Goal: Information Seeking & Learning: Learn about a topic

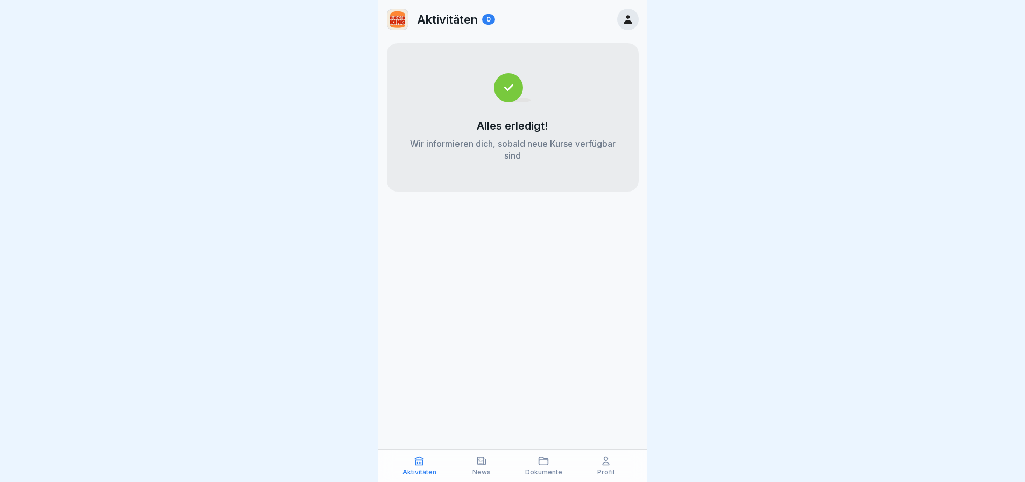
click at [432, 463] on div "Aktivitäten" at bounding box center [419, 466] width 57 height 20
click at [471, 465] on div "News" at bounding box center [481, 466] width 57 height 20
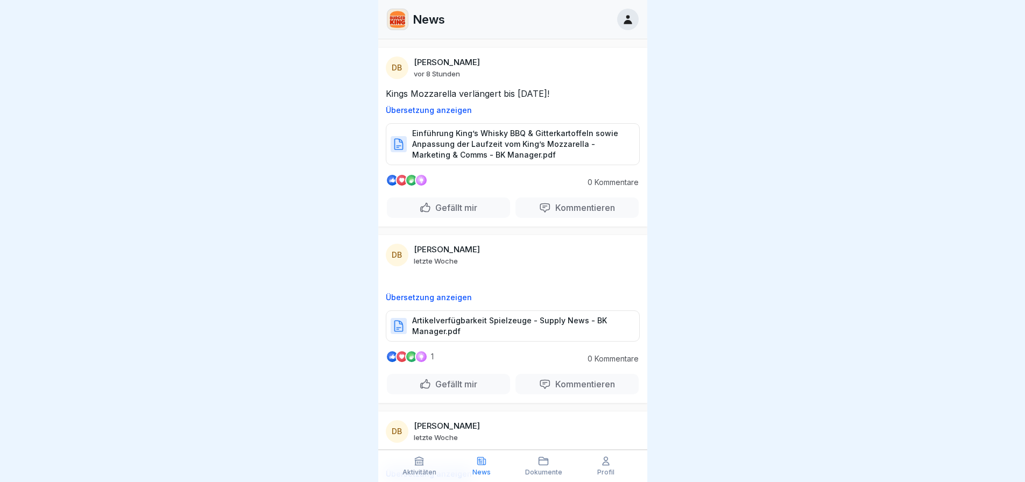
click at [541, 469] on p "Dokumente" at bounding box center [543, 473] width 37 height 8
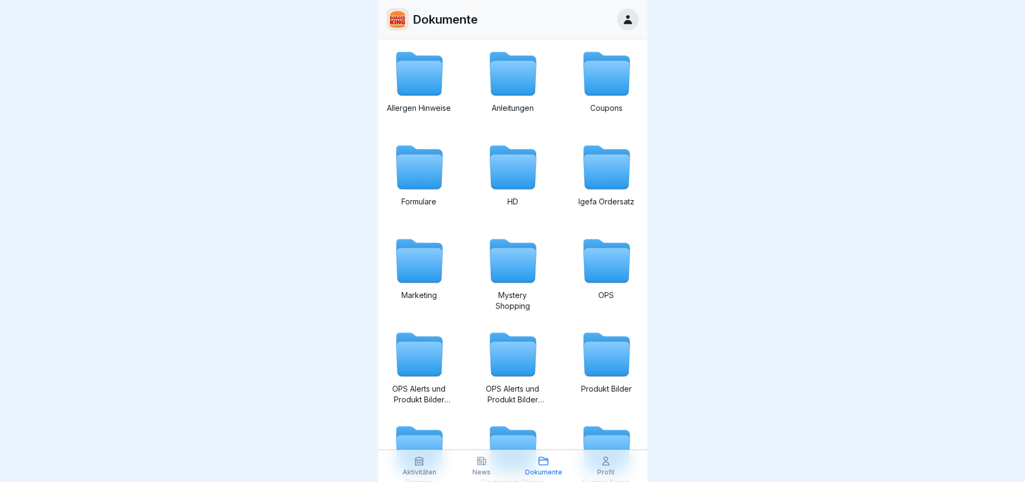
click at [605, 449] on icon at bounding box center [606, 453] width 46 height 34
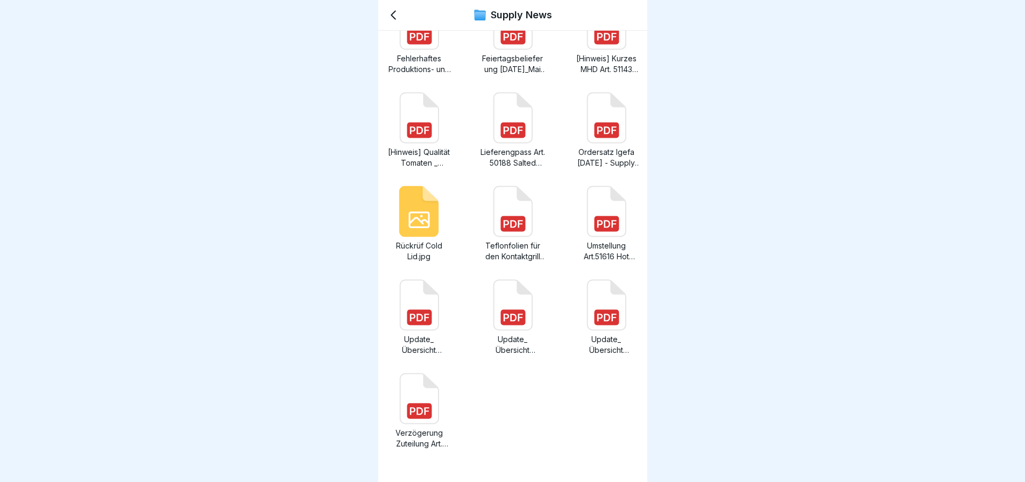
scroll to position [430, 0]
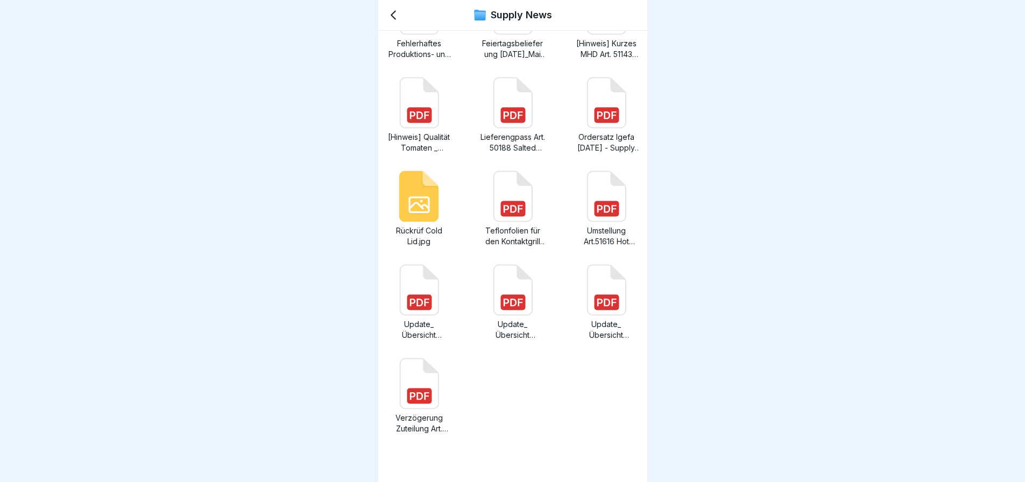
click at [397, 15] on icon at bounding box center [393, 15] width 13 height 13
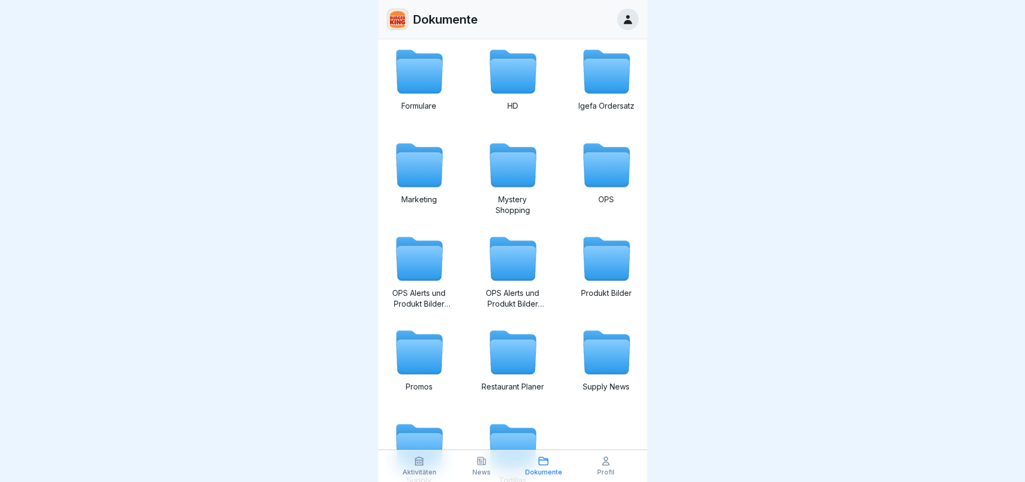
scroll to position [168, 0]
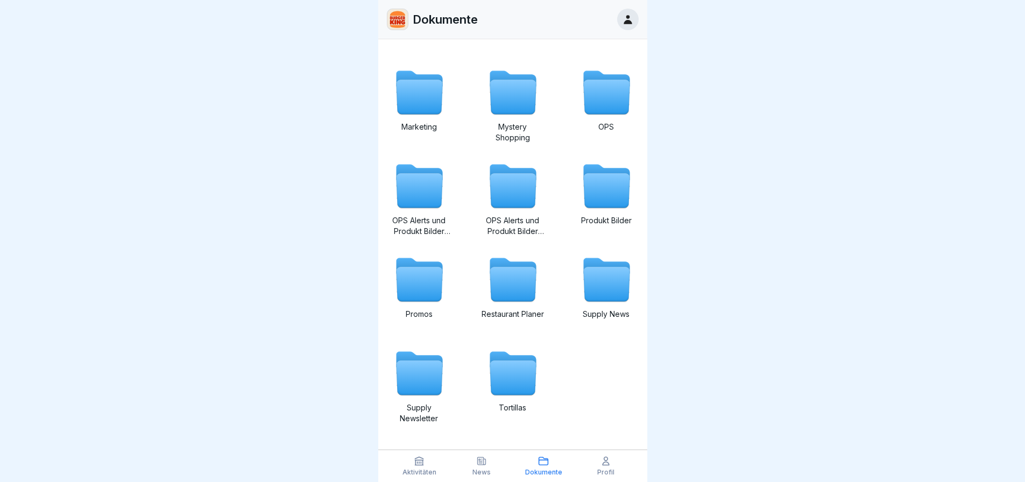
click at [609, 459] on icon at bounding box center [605, 461] width 11 height 11
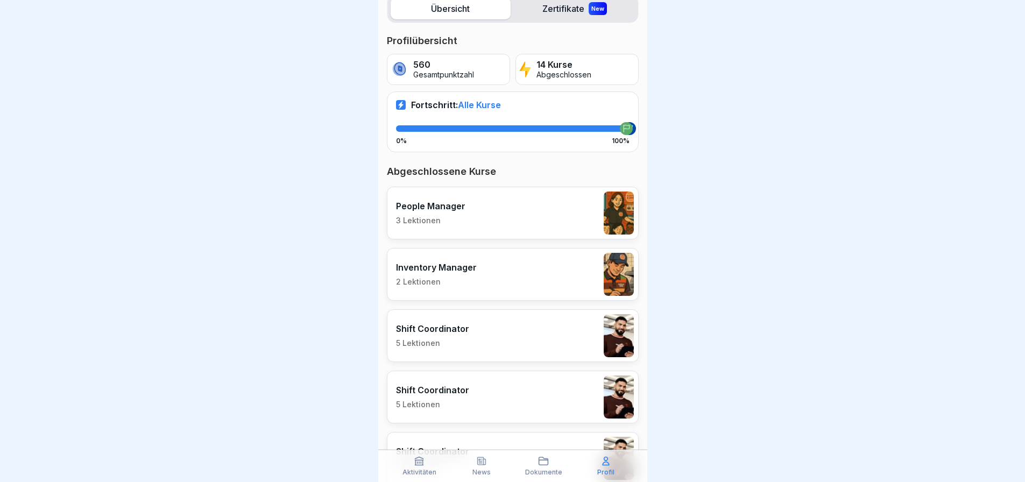
scroll to position [161, 0]
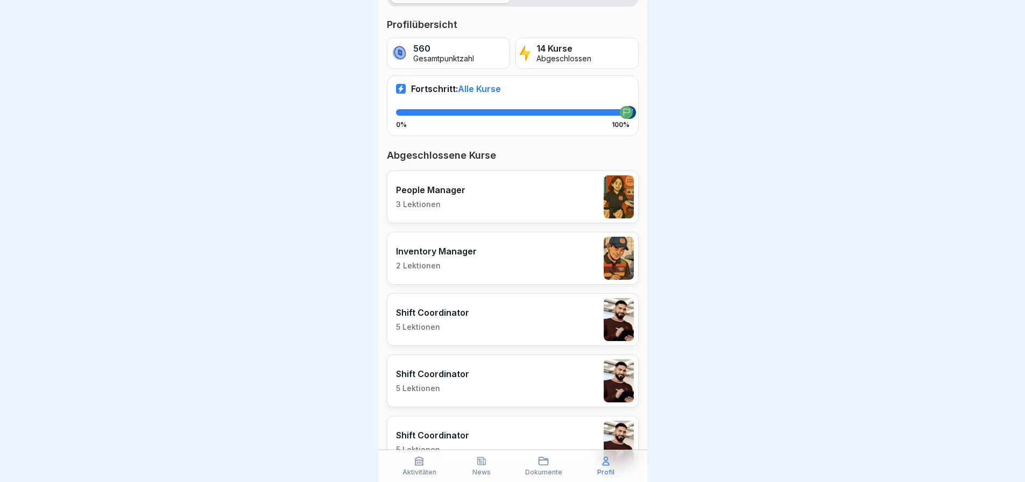
click at [508, 204] on div "People Manager 3 Lektionen" at bounding box center [513, 197] width 252 height 53
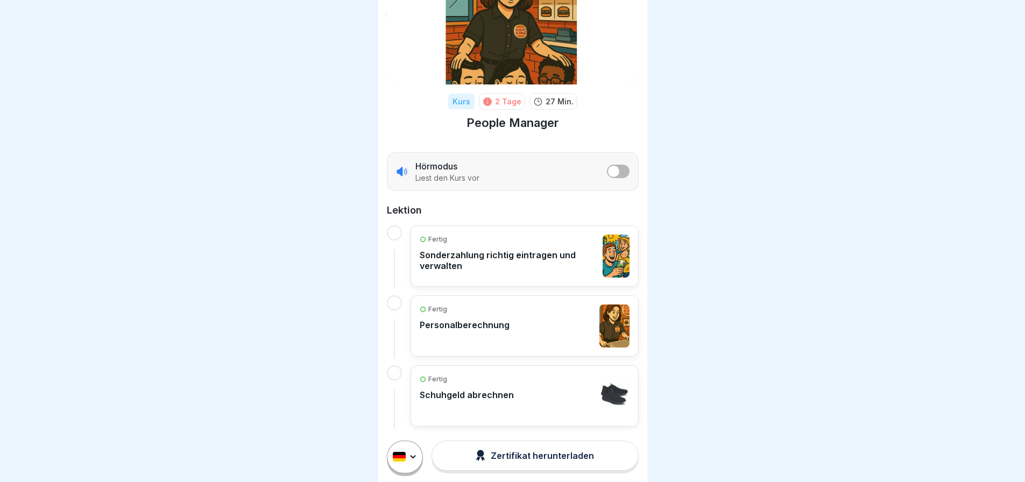
scroll to position [69, 0]
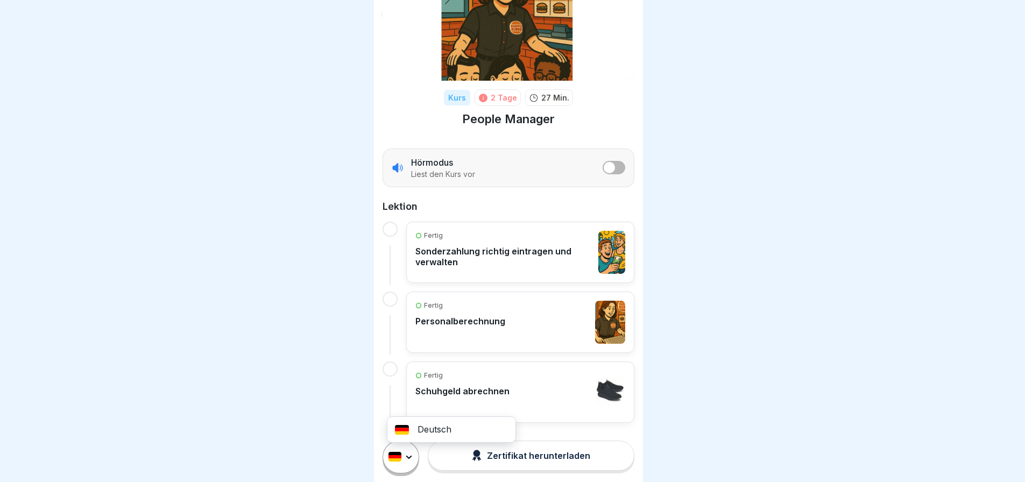
click at [421, 461] on html "Kurs 2 Tage 27 Min. People Manager Hörmodus Liest den Kurs vor Lektion Fertig S…" at bounding box center [512, 241] width 1025 height 482
click at [416, 461] on html "Kurs 2 Tage 27 Min. People Manager Hörmodus Liest den Kurs vor Lektion Fertig S…" at bounding box center [512, 241] width 1025 height 482
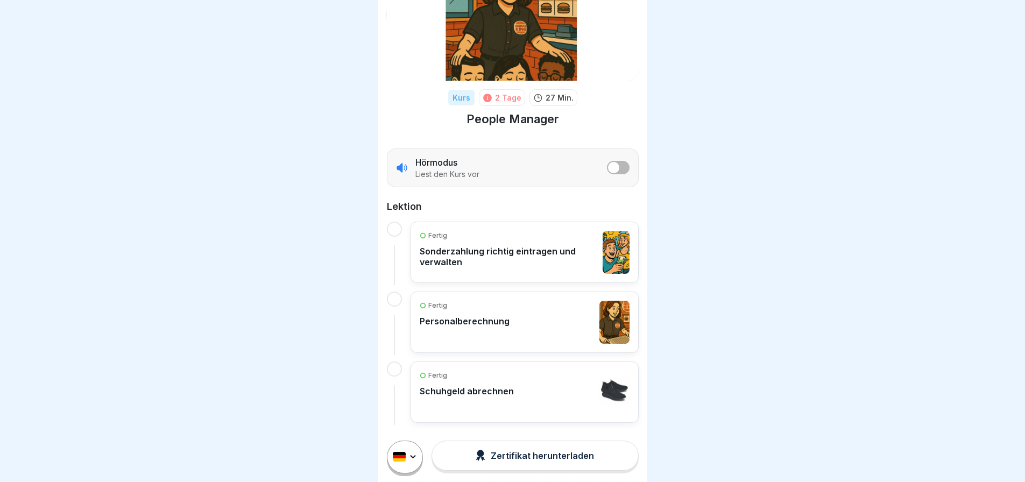
click at [532, 385] on div "Fertig Schuhgeld abrechnen" at bounding box center [525, 392] width 210 height 43
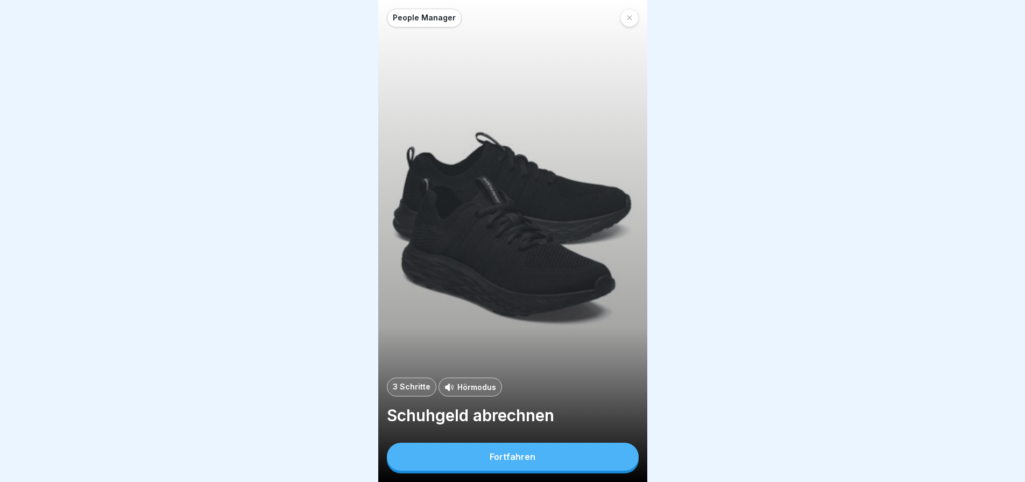
click at [537, 459] on button "Fortfahren" at bounding box center [513, 457] width 252 height 28
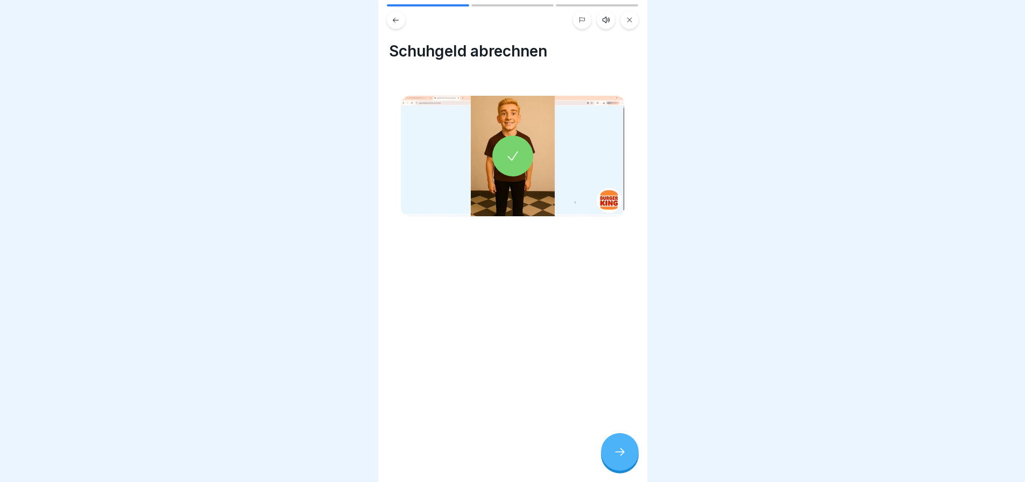
click at [627, 470] on div at bounding box center [620, 452] width 38 height 38
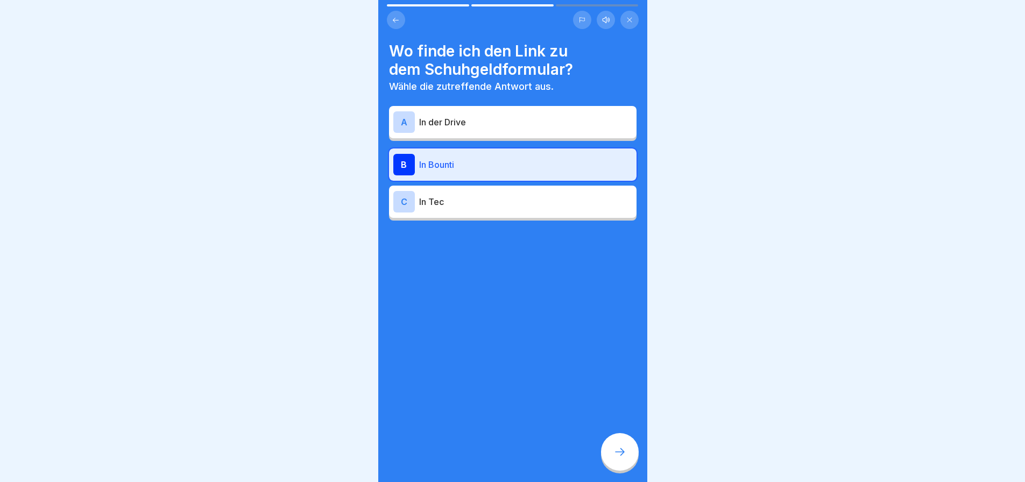
click at [393, 22] on icon at bounding box center [396, 20] width 8 height 8
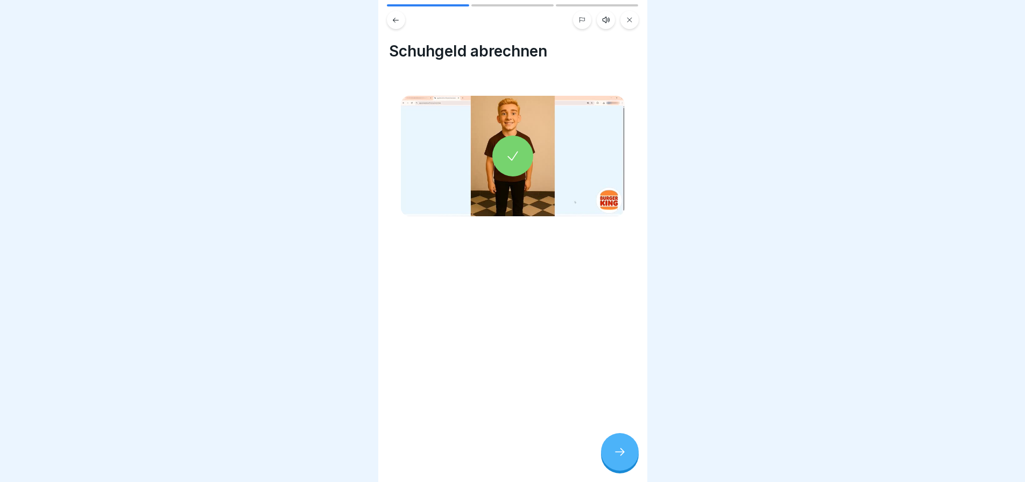
click at [500, 159] on div at bounding box center [512, 156] width 41 height 41
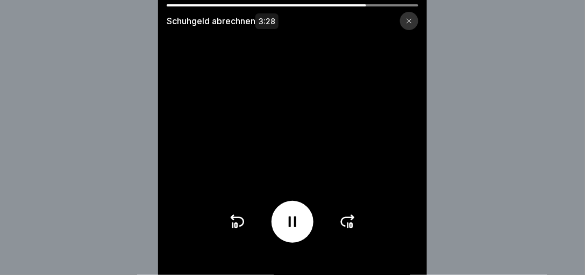
click at [233, 231] on icon at bounding box center [237, 222] width 17 height 17
click at [236, 229] on icon at bounding box center [237, 222] width 17 height 17
click at [237, 229] on icon at bounding box center [237, 222] width 17 height 17
click at [233, 228] on icon at bounding box center [233, 226] width 0 height 4
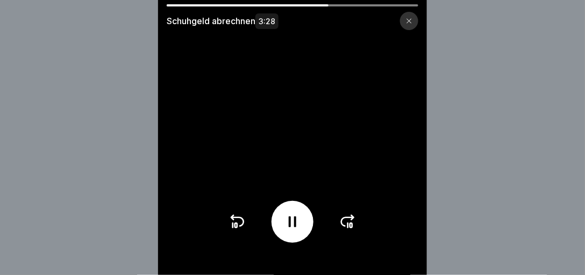
click at [294, 225] on icon at bounding box center [292, 222] width 17 height 17
click at [299, 224] on icon at bounding box center [292, 222] width 17 height 17
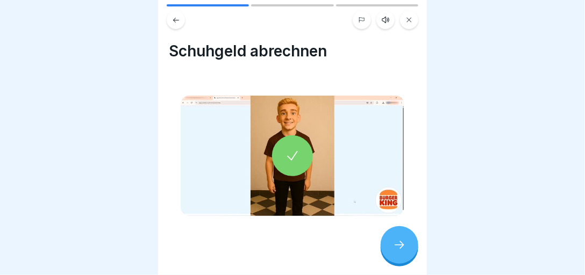
scroll to position [3, 0]
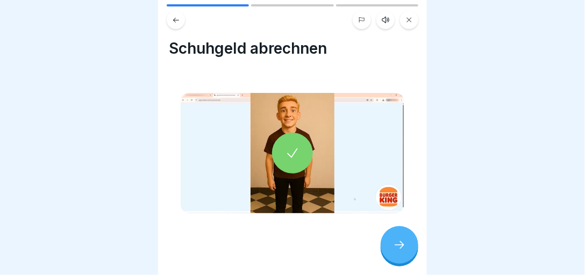
click at [413, 241] on div at bounding box center [400, 246] width 38 height 38
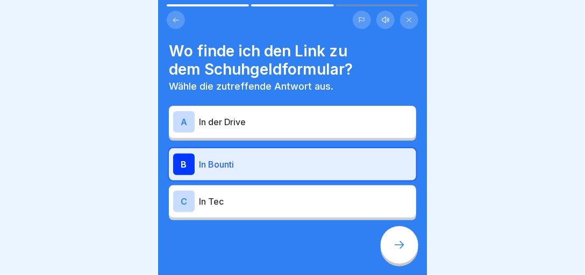
click at [403, 249] on icon at bounding box center [400, 246] width 10 height 8
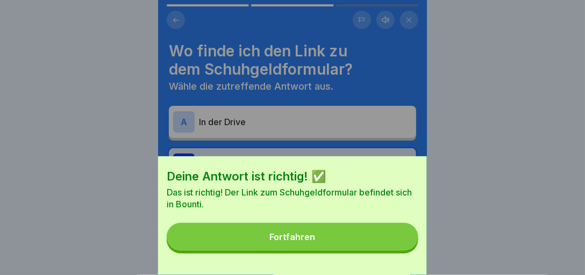
click at [403, 251] on button "Fortfahren" at bounding box center [293, 237] width 252 height 28
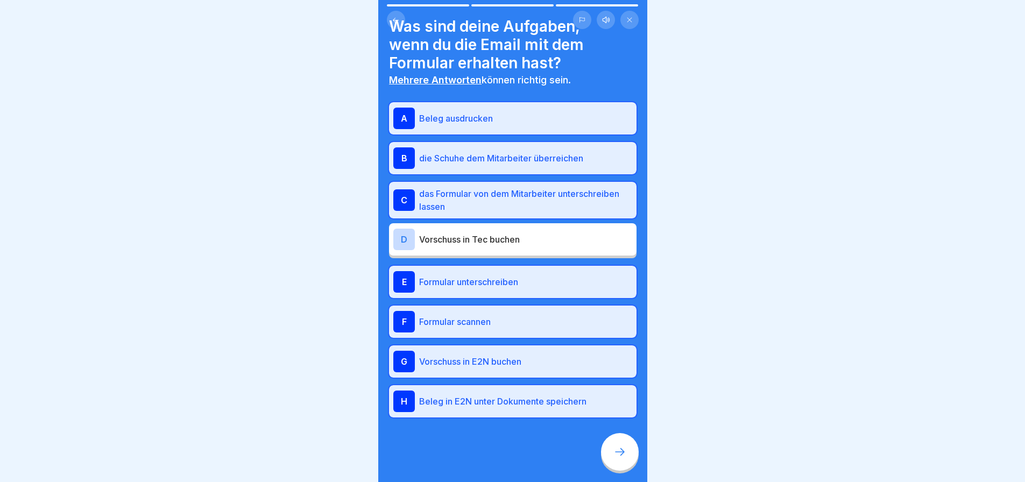
scroll to position [25, 0]
click at [623, 448] on div at bounding box center [620, 452] width 38 height 38
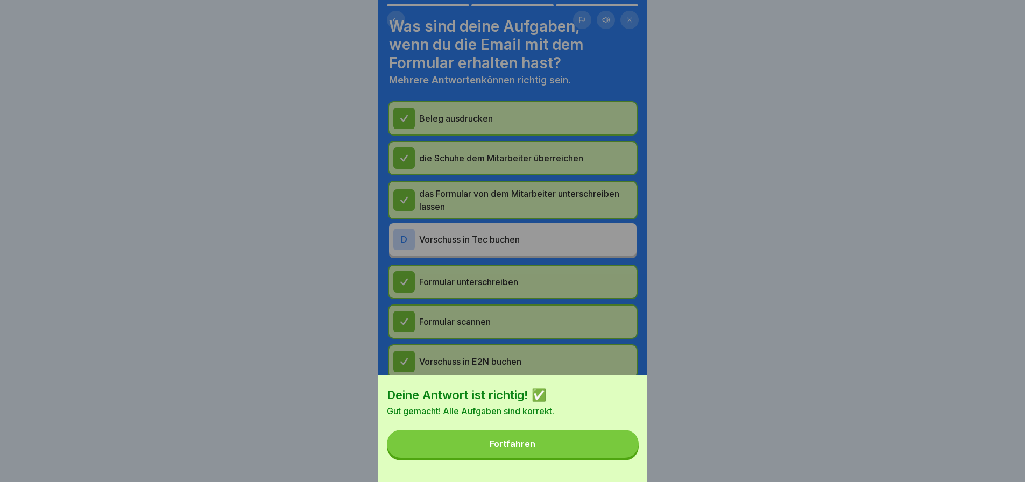
click at [611, 458] on button "Fortfahren" at bounding box center [513, 444] width 252 height 28
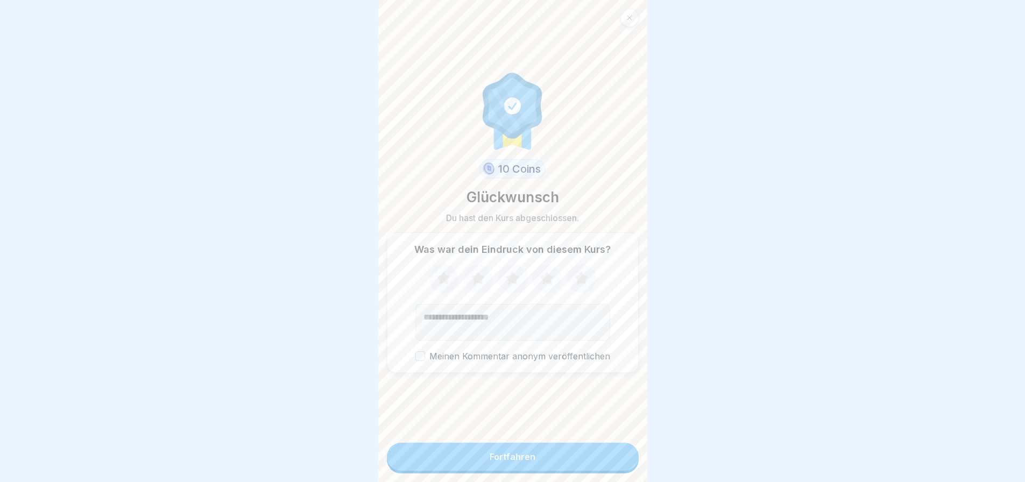
click at [600, 459] on button "Fortfahren" at bounding box center [513, 457] width 252 height 28
click at [575, 469] on button "Fortfahren" at bounding box center [513, 457] width 252 height 28
click at [503, 462] on div "Fortfahren" at bounding box center [513, 457] width 46 height 10
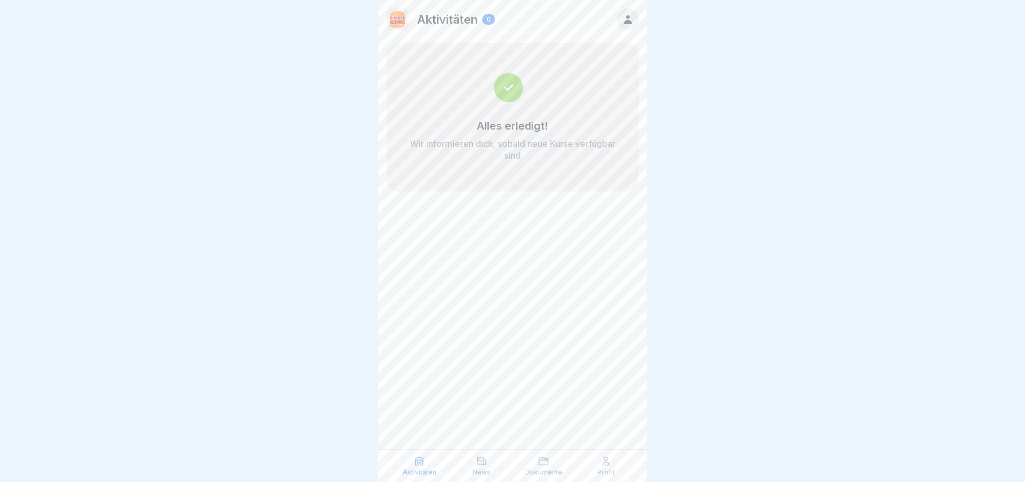
click at [480, 455] on div "Aktivitäten News Dokumente Profil" at bounding box center [512, 466] width 269 height 32
click at [493, 466] on div "News" at bounding box center [481, 466] width 57 height 20
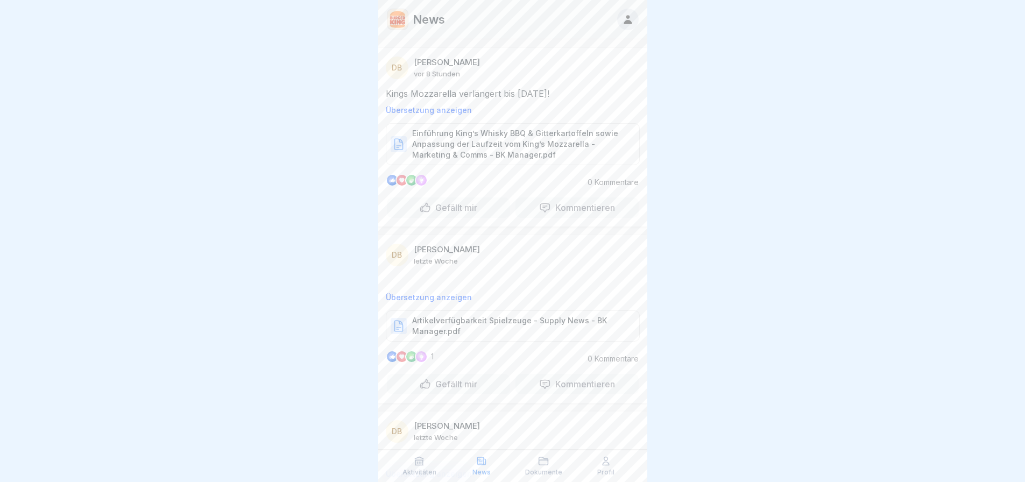
click at [439, 203] on p "Gefällt mir" at bounding box center [454, 207] width 46 height 11
click at [472, 381] on p "Gefällt mir" at bounding box center [454, 384] width 46 height 11
click at [513, 133] on p "Einführung King’s Whisky BBQ & Gitterkartoffeln sowie Anpassung der Laufzeit vo…" at bounding box center [520, 144] width 216 height 32
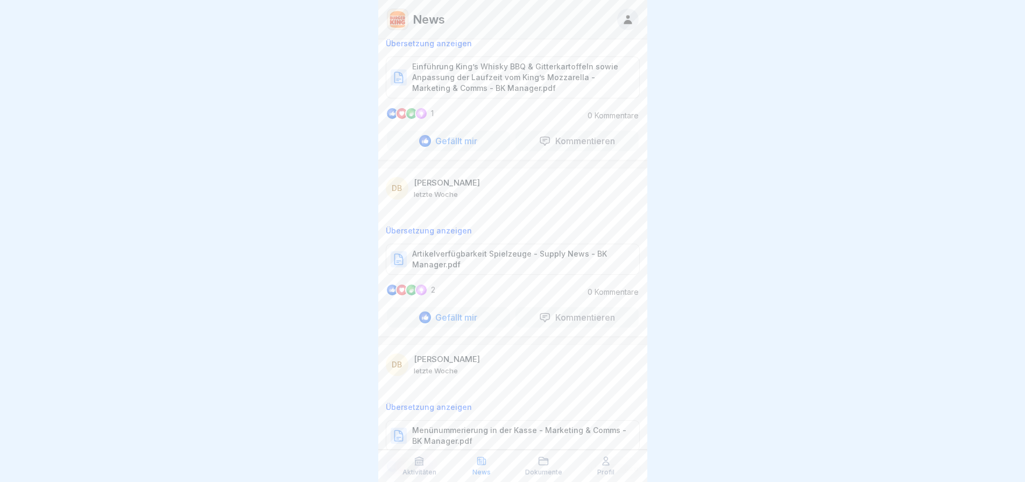
scroll to position [269, 0]
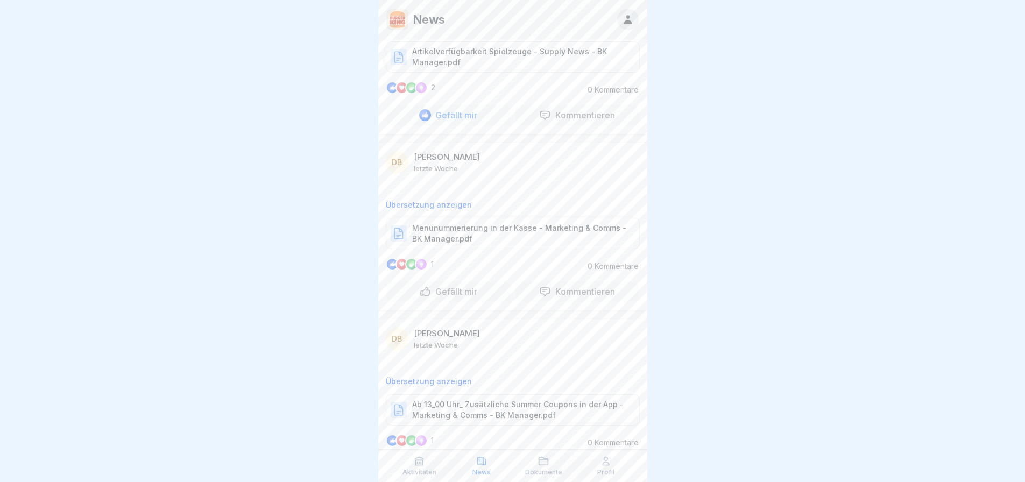
click at [458, 237] on p "Menünummerierung in der Kasse - Marketing & Comms - BK Manager.pdf" at bounding box center [520, 234] width 216 height 22
click at [468, 405] on p "Ab 13_00 Uhr_ Zusätzliche Summer Coupons in der App - Marketing & Comms - BK Ma…" at bounding box center [520, 410] width 216 height 22
click at [485, 409] on p "Ab 13_00 Uhr_ Zusätzliche Summer Coupons in der App - Marketing & Comms - BK Ma…" at bounding box center [520, 410] width 216 height 22
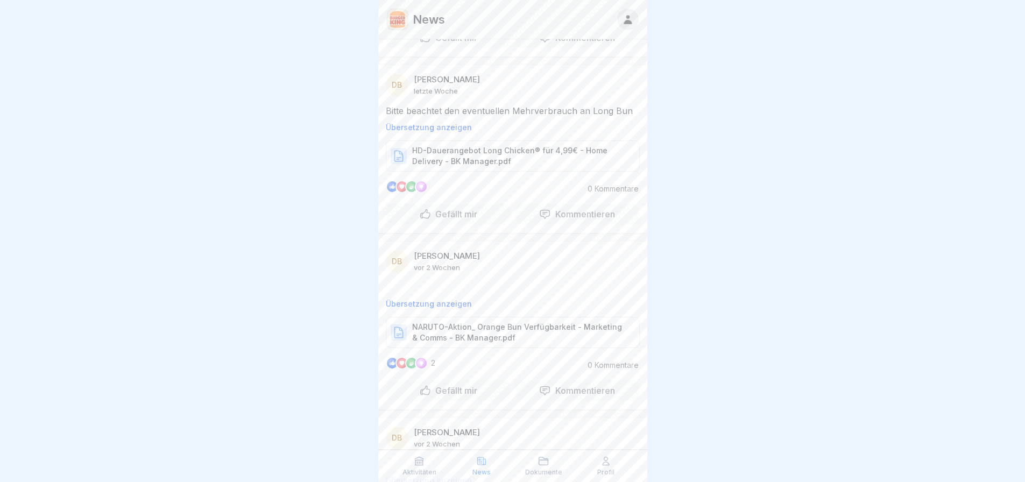
scroll to position [753, 0]
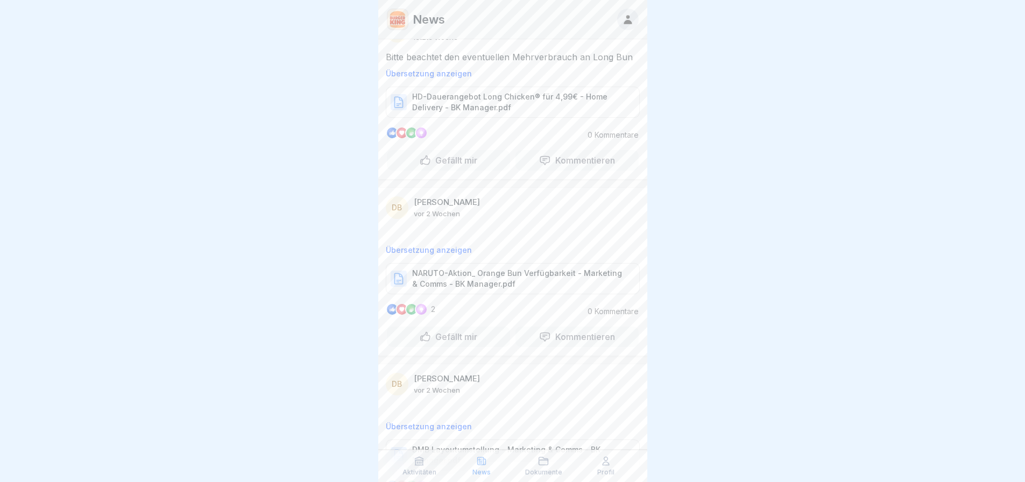
click at [514, 270] on p "NARUTO-Aktion_ Orange Bun Verfügbarkeit - Marketing & Comms - BK Manager.pdf" at bounding box center [520, 279] width 216 height 22
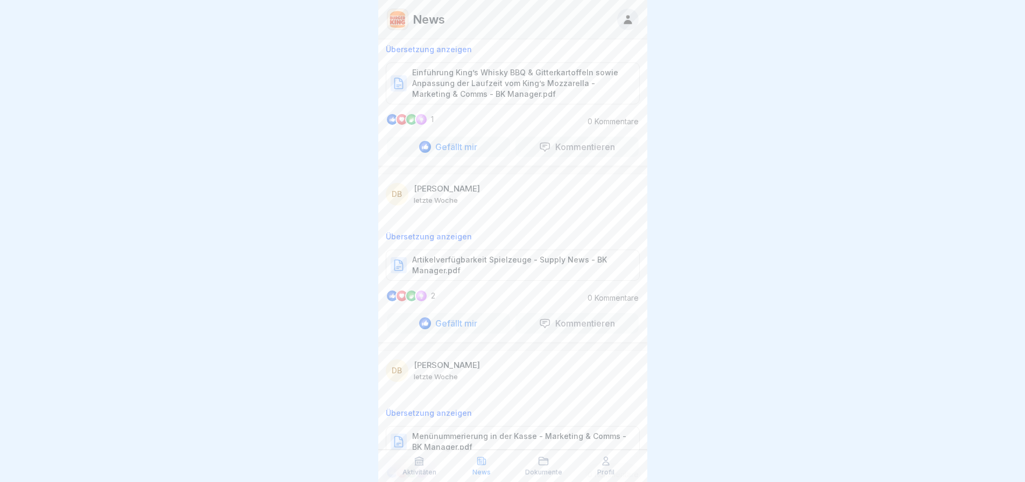
scroll to position [0, 0]
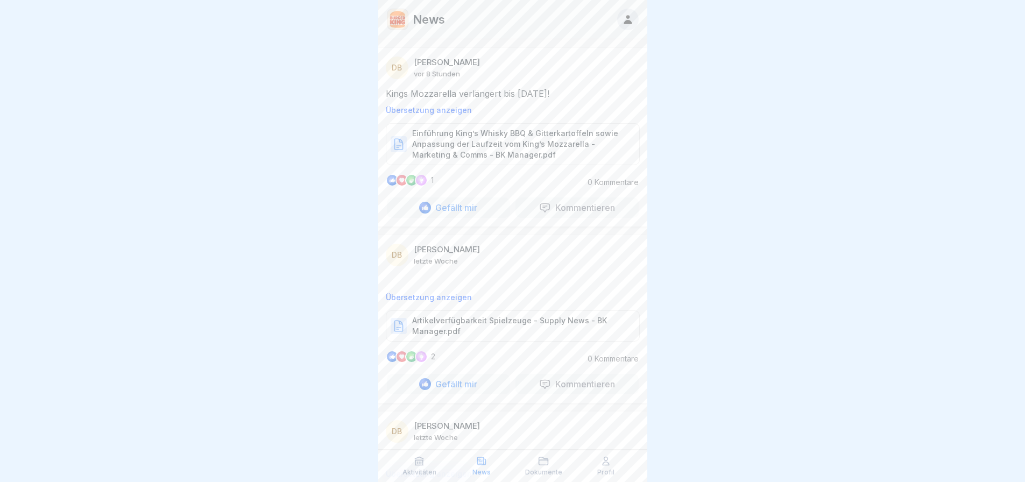
drag, startPoint x: 554, startPoint y: 463, endPoint x: 554, endPoint y: 455, distance: 8.1
click at [554, 456] on div "Dokumente" at bounding box center [543, 466] width 57 height 20
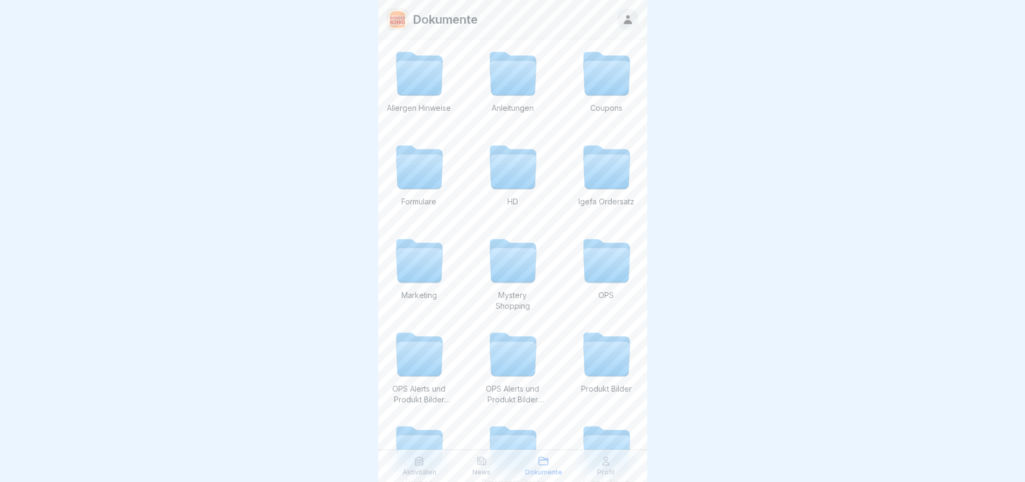
click at [423, 159] on icon at bounding box center [419, 172] width 46 height 34
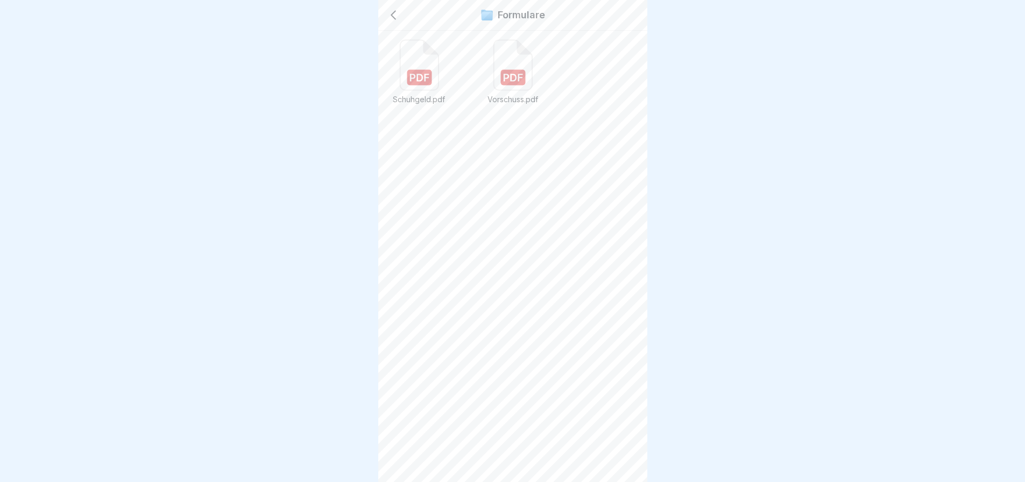
click at [507, 95] on p "Vorschuss.pdf" at bounding box center [512, 99] width 65 height 11
click at [414, 81] on rect at bounding box center [419, 78] width 25 height 16
click at [394, 11] on icon at bounding box center [393, 15] width 13 height 13
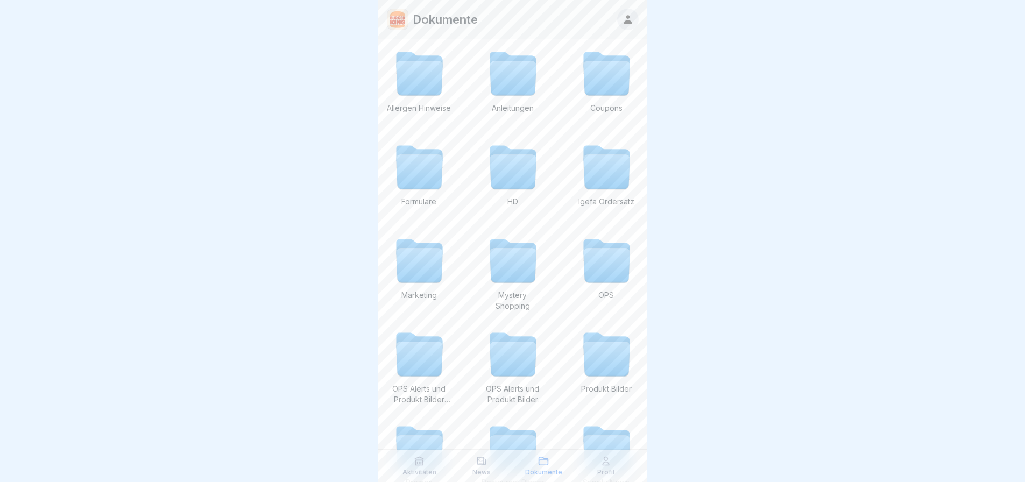
click at [414, 164] on icon at bounding box center [419, 172] width 46 height 34
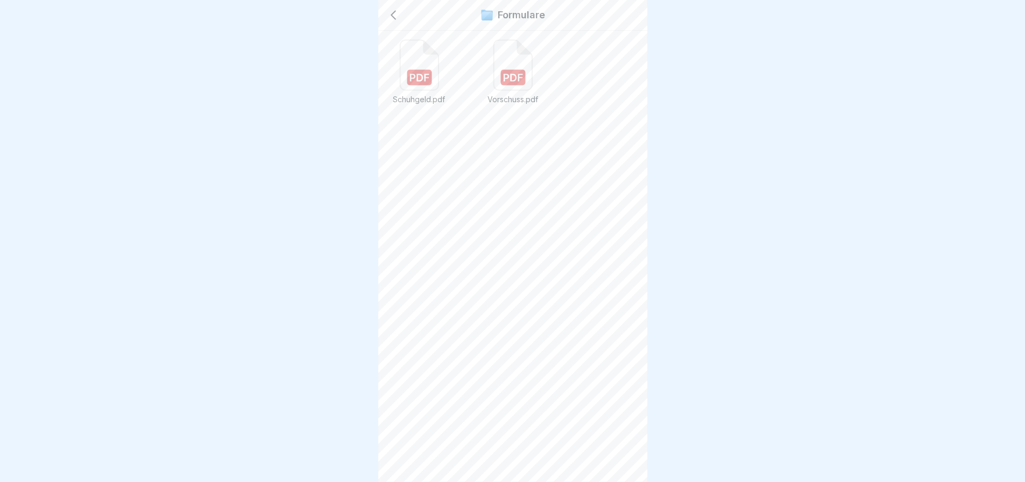
click at [415, 104] on p "Schuhgeld.pdf" at bounding box center [419, 99] width 65 height 11
click at [502, 71] on rect at bounding box center [512, 78] width 25 height 16
click at [399, 9] on icon at bounding box center [393, 15] width 13 height 13
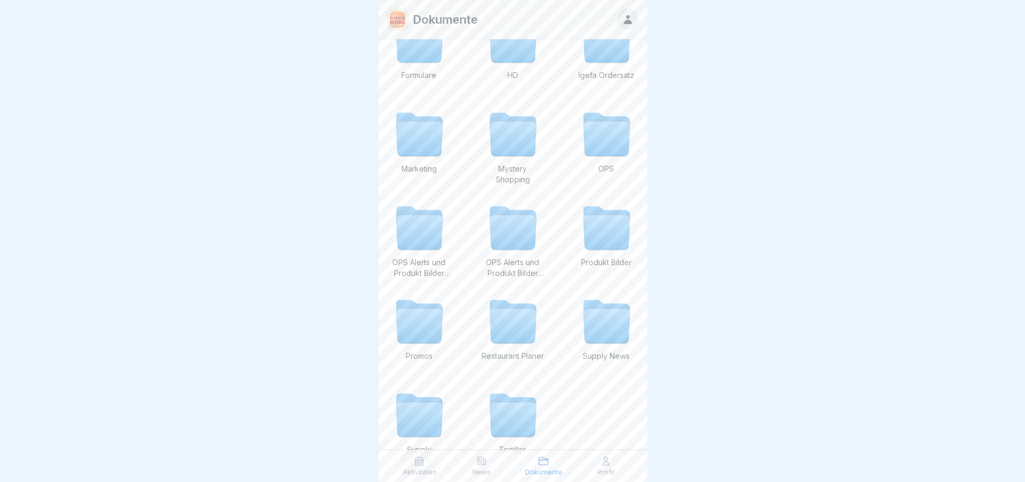
scroll to position [168, 0]
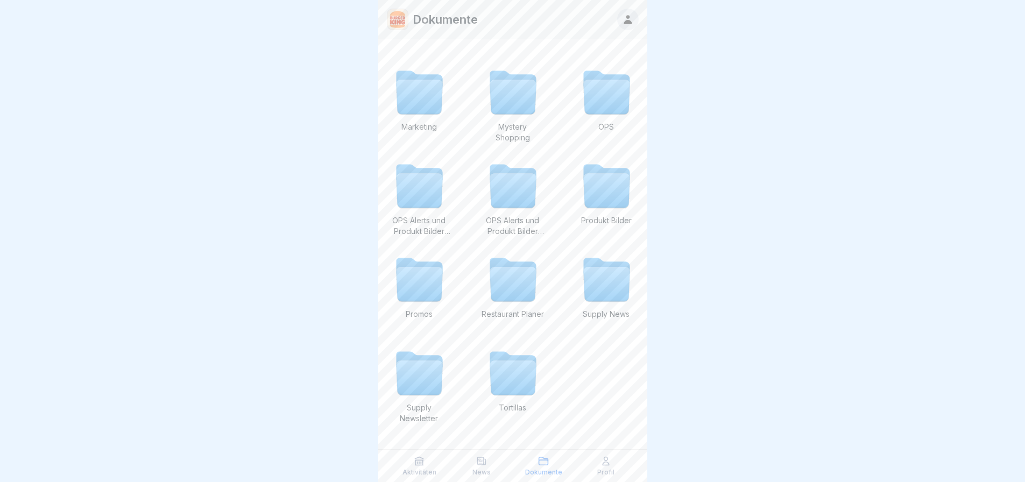
click at [593, 221] on p "Produkt Bilder" at bounding box center [606, 220] width 65 height 11
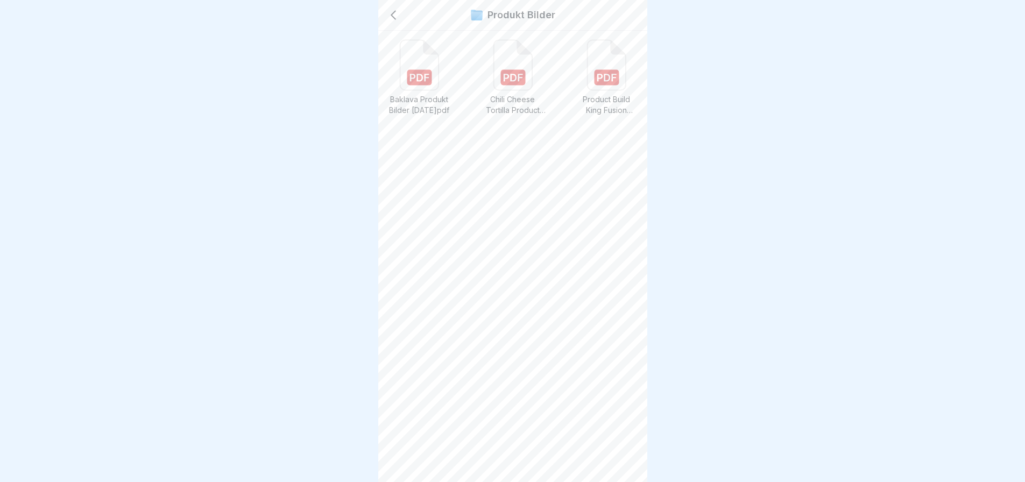
click at [438, 103] on p "Baklava Produkt Bilder [DATE]pdf" at bounding box center [419, 105] width 65 height 22
click at [399, 12] on icon at bounding box center [393, 15] width 13 height 13
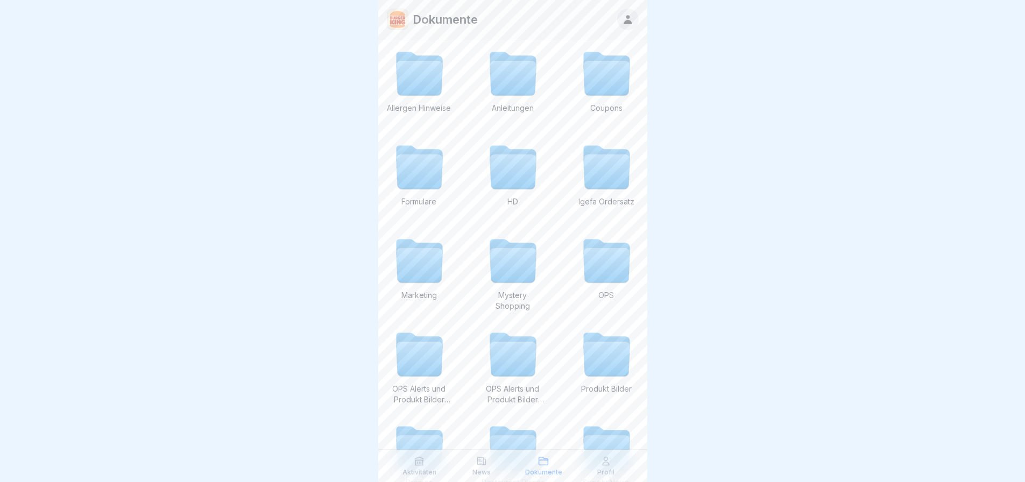
click at [526, 93] on icon at bounding box center [513, 78] width 46 height 34
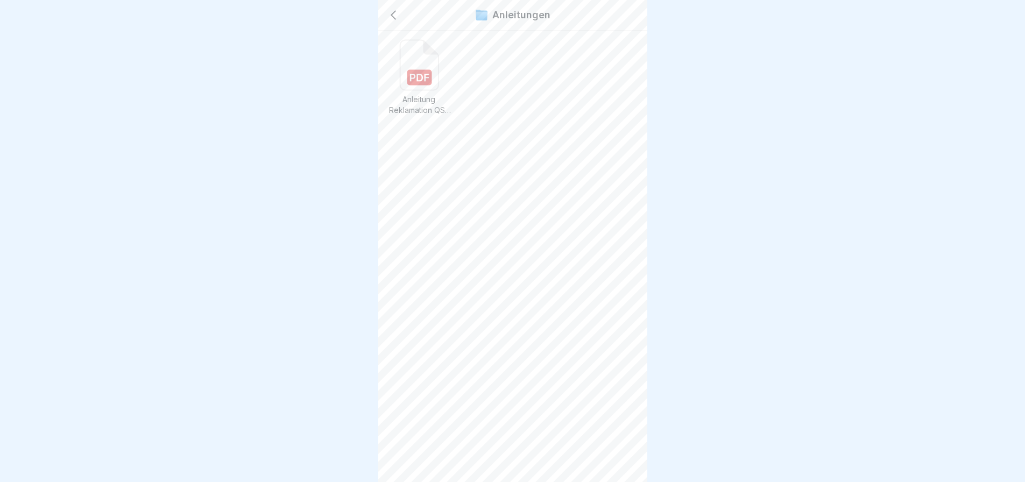
click at [414, 74] on rect at bounding box center [419, 78] width 25 height 16
click at [395, 12] on icon at bounding box center [393, 15] width 4 height 8
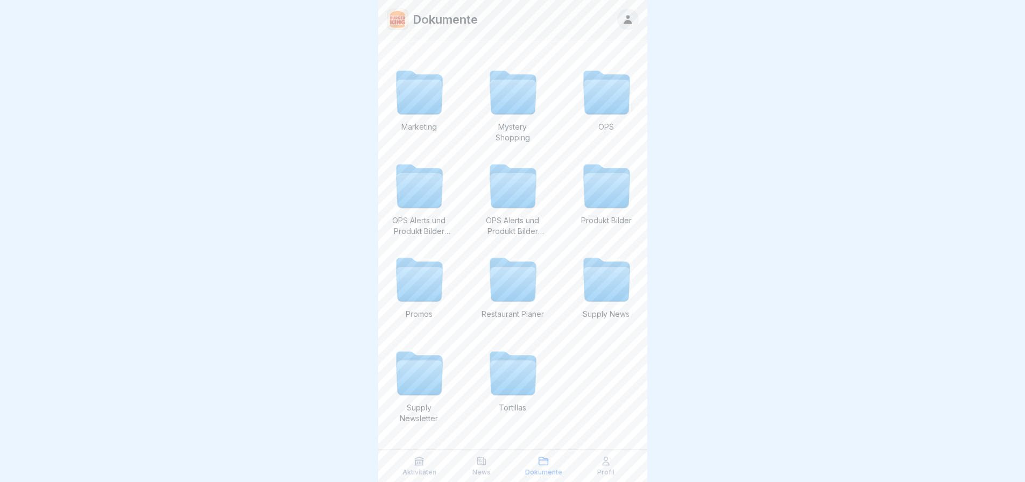
scroll to position [8, 0]
click at [522, 362] on icon at bounding box center [513, 378] width 46 height 34
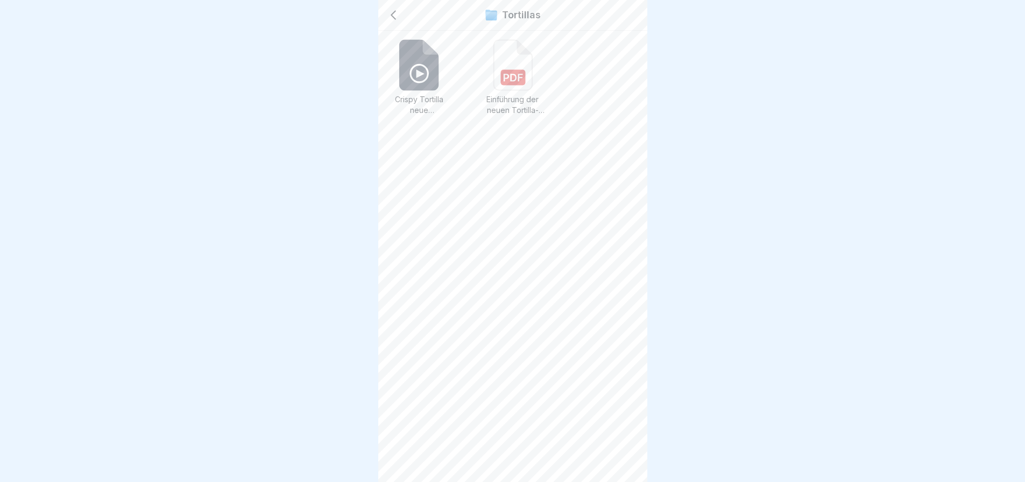
click at [422, 82] on circle at bounding box center [418, 73] width 17 height 17
click at [505, 76] on rect at bounding box center [512, 78] width 25 height 16
click at [396, 16] on icon at bounding box center [393, 15] width 13 height 13
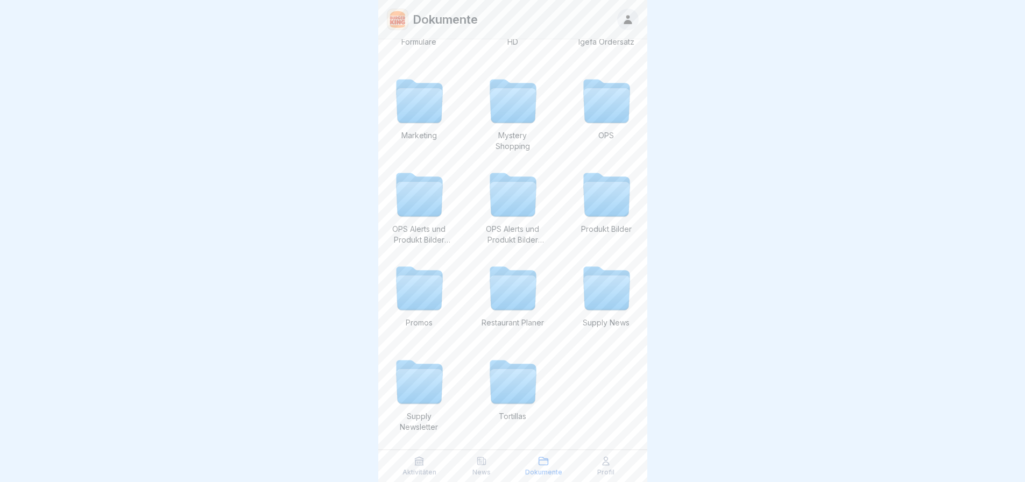
scroll to position [168, 0]
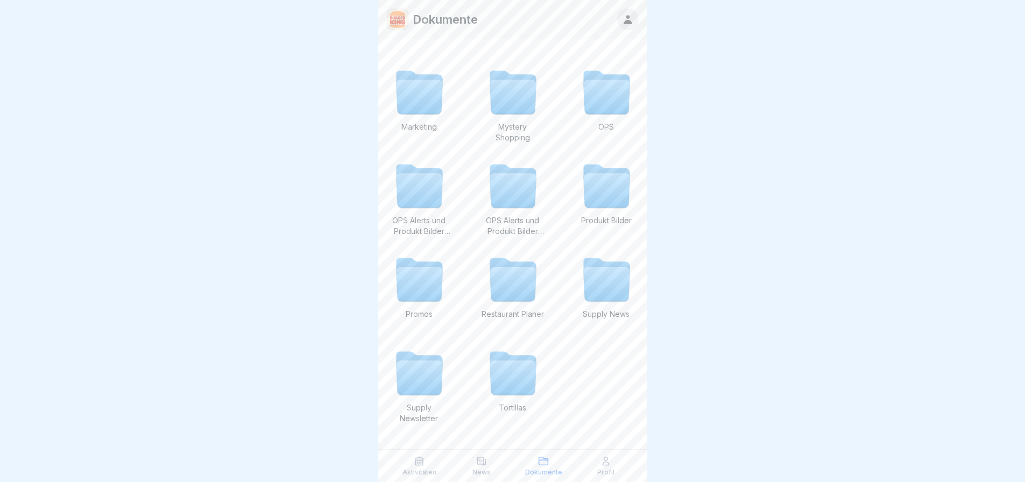
click at [430, 281] on icon at bounding box center [419, 284] width 46 height 34
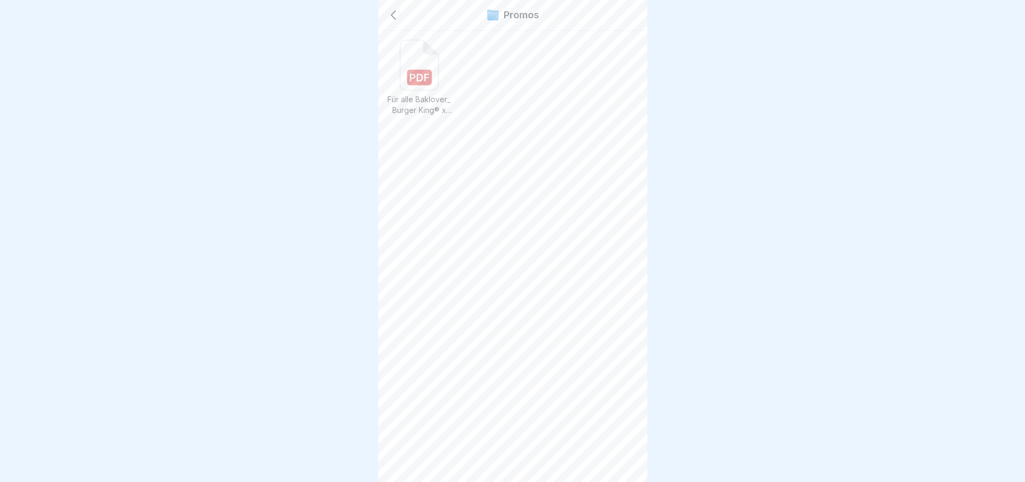
click at [414, 65] on icon at bounding box center [419, 65] width 38 height 50
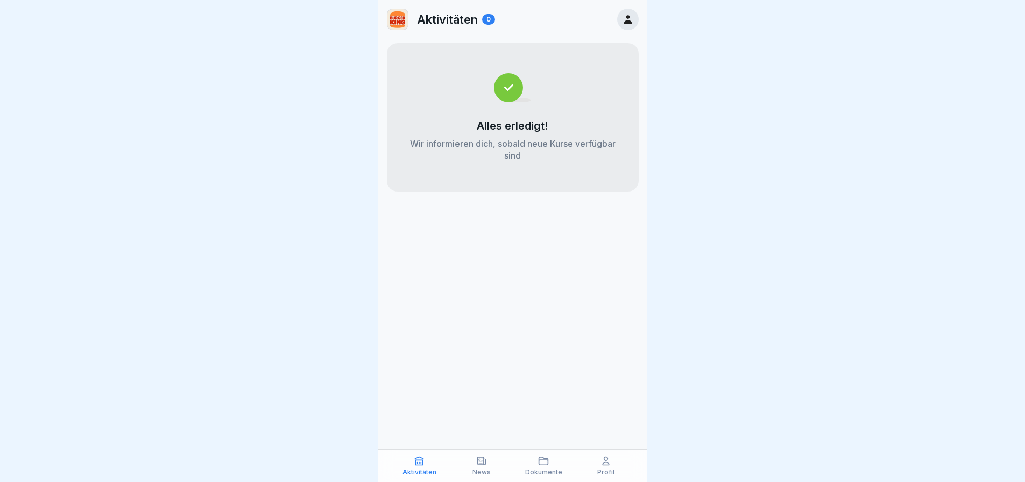
click at [600, 464] on icon at bounding box center [605, 461] width 11 height 11
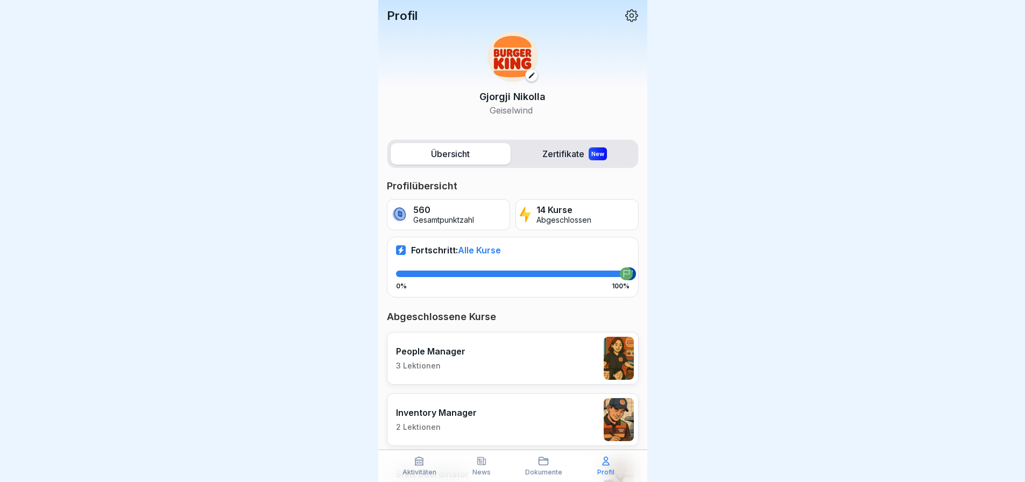
click at [574, 150] on label "Zertifikate New" at bounding box center [575, 154] width 120 height 22
